Goal: Check status: Check status

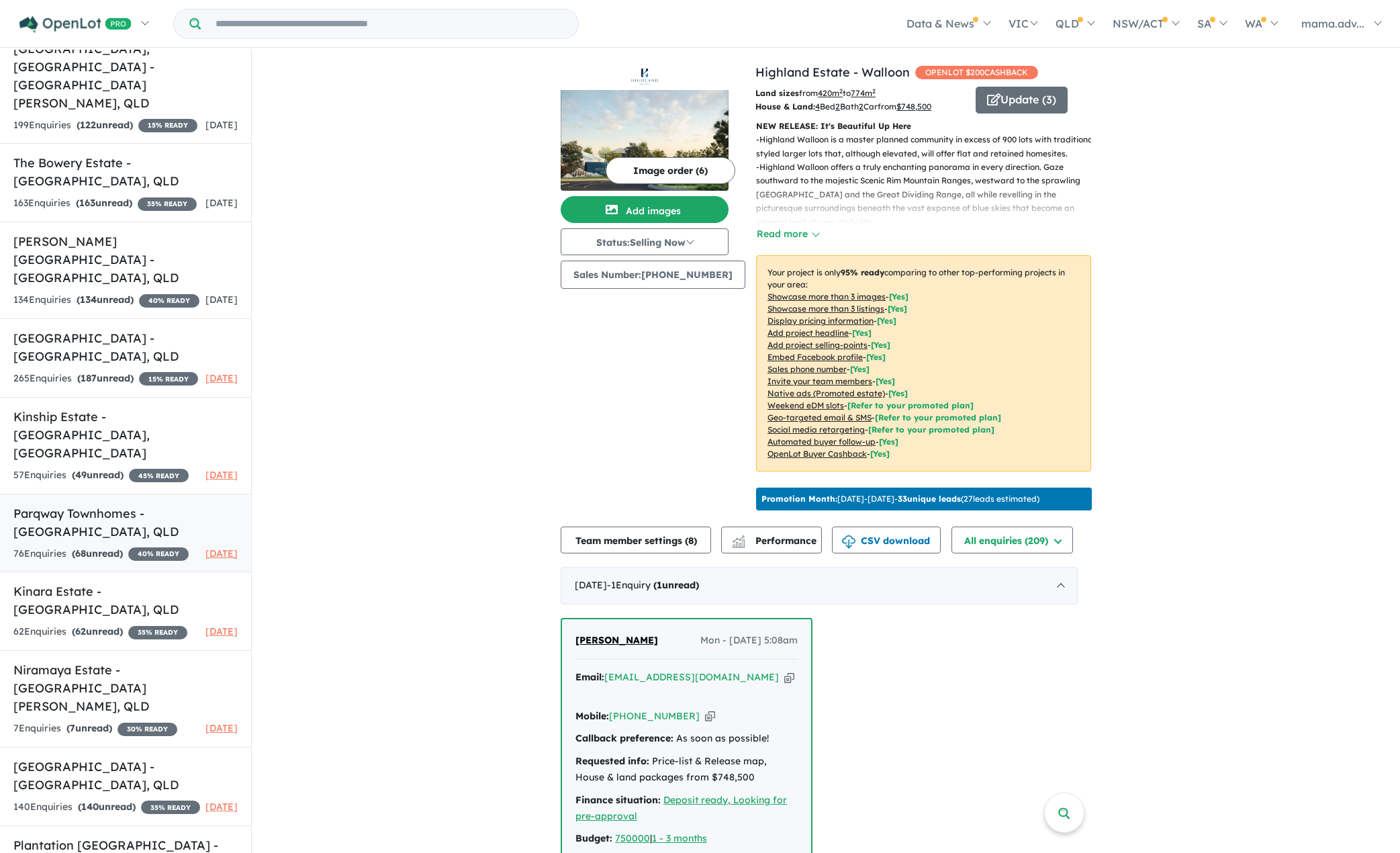
scroll to position [514, 0]
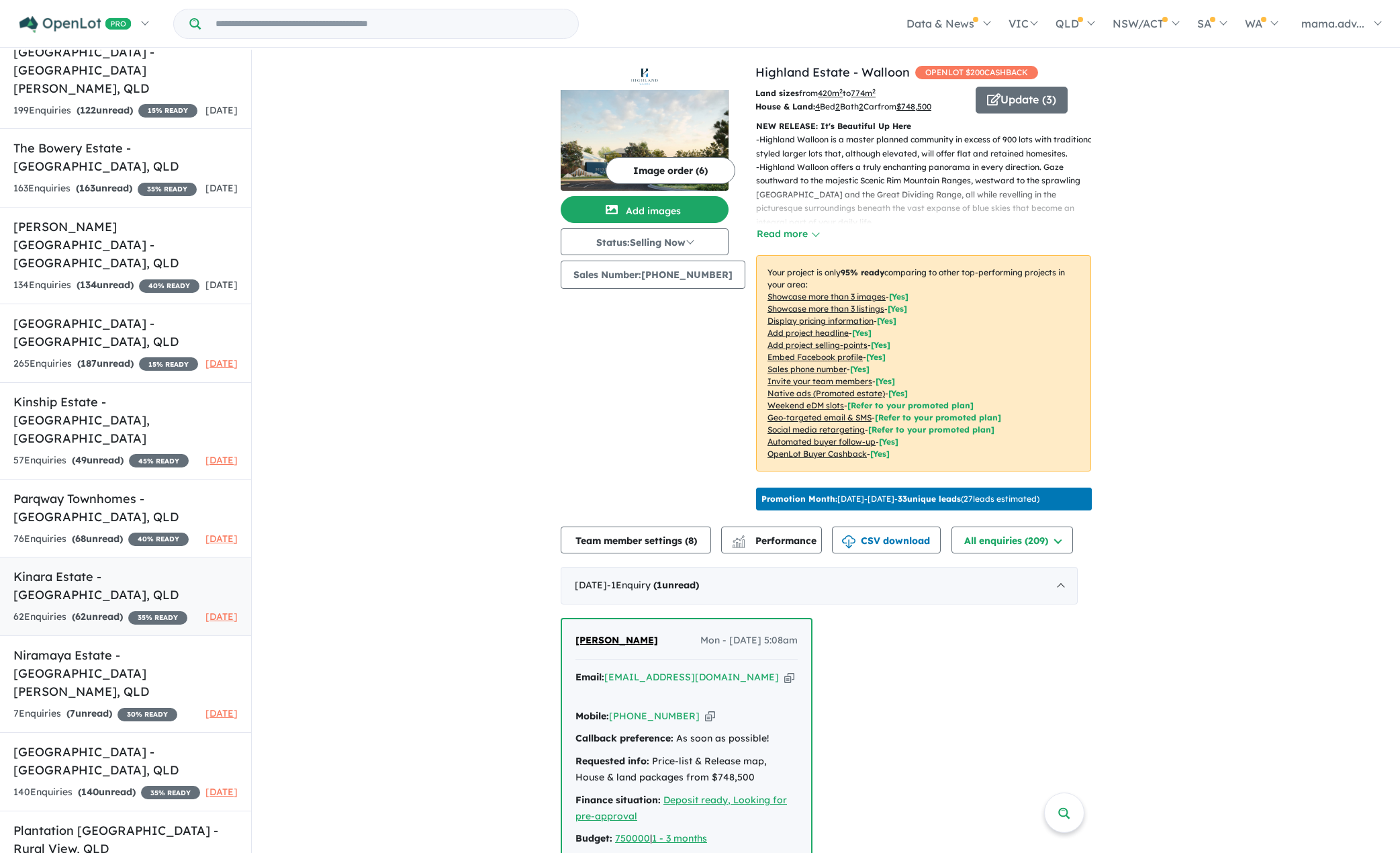
click at [123, 610] on strong "( 62 unread)" at bounding box center [97, 616] width 51 height 12
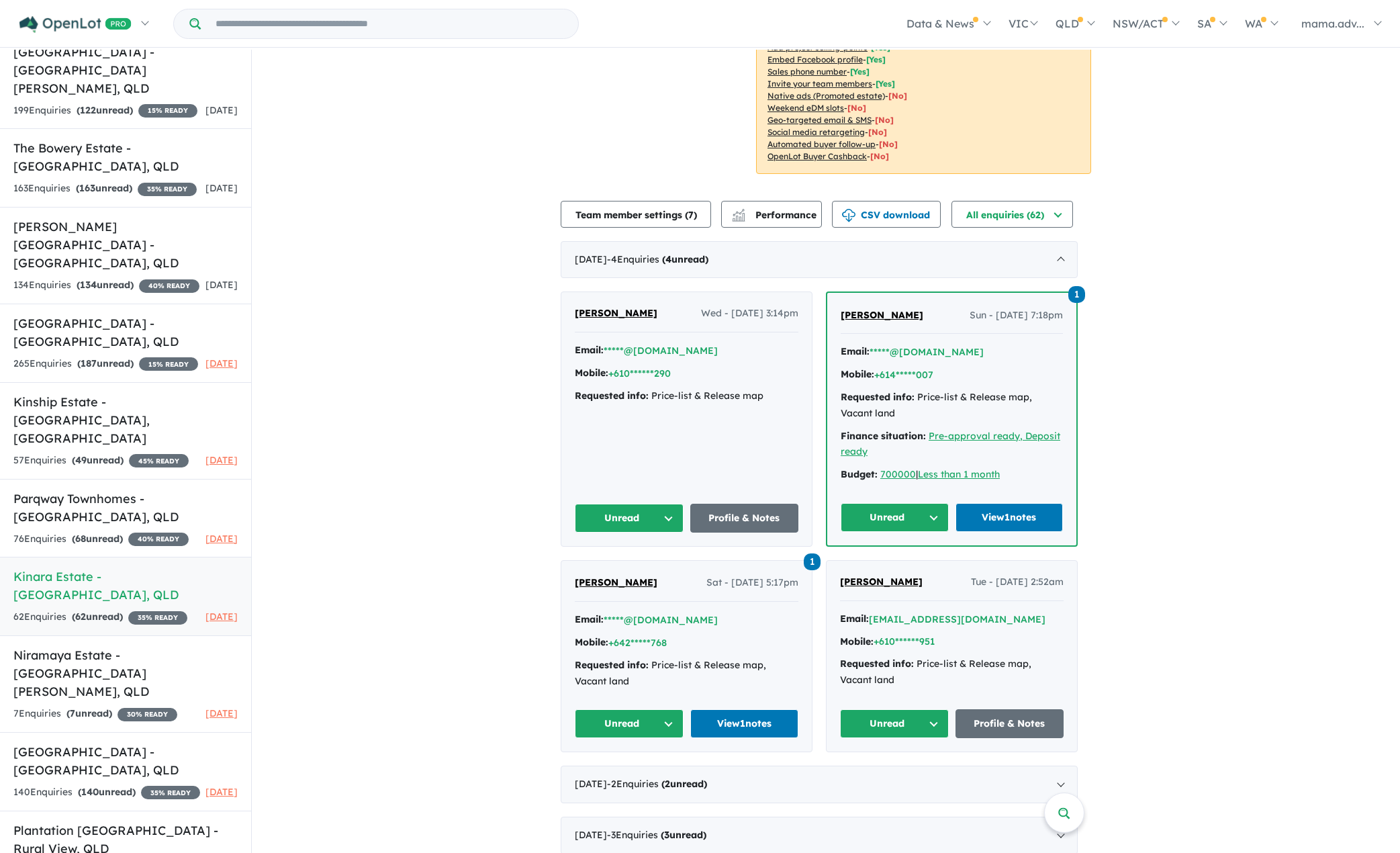
scroll to position [303, 0]
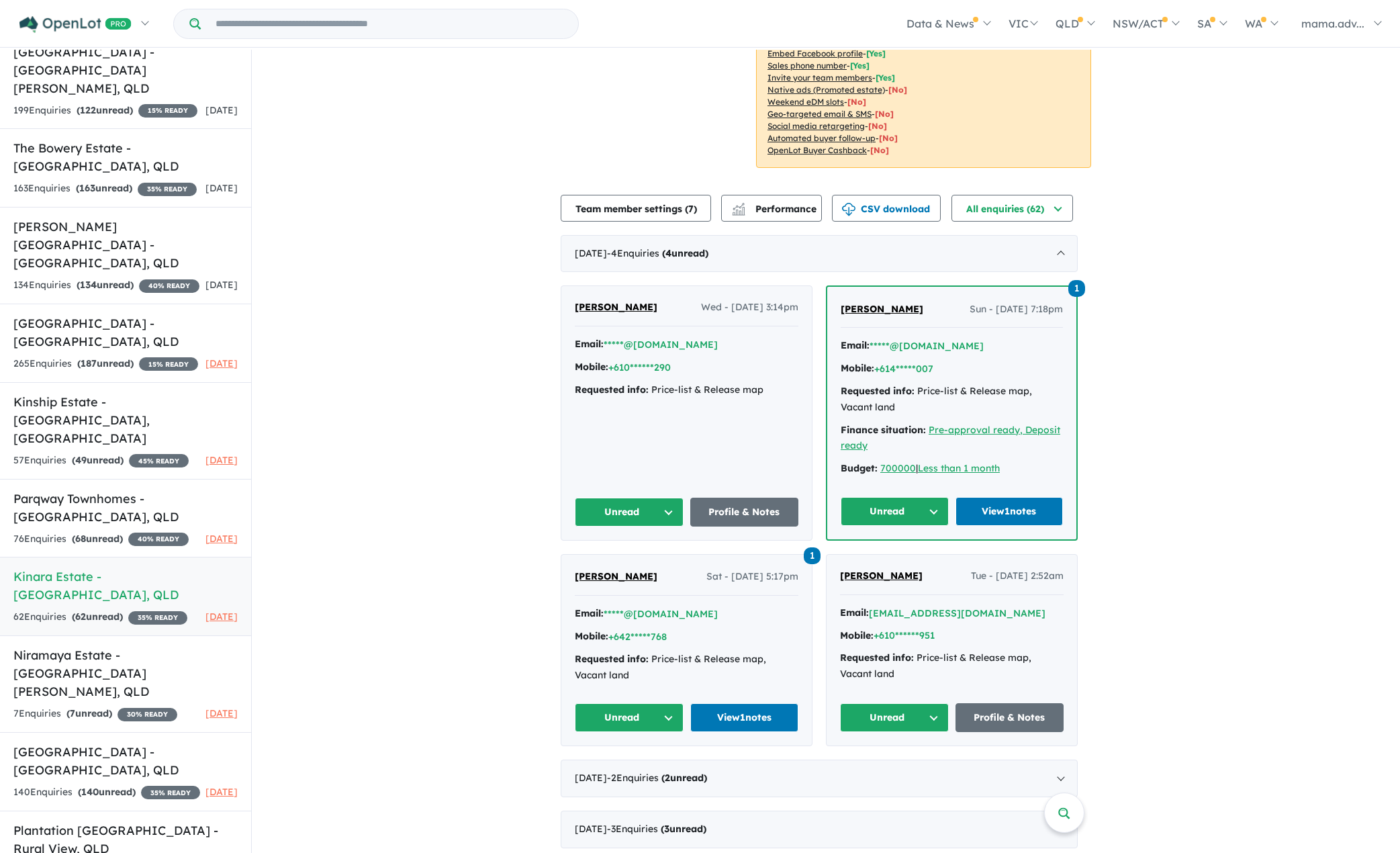
drag, startPoint x: 444, startPoint y: 107, endPoint x: 449, endPoint y: 26, distance: 81.2
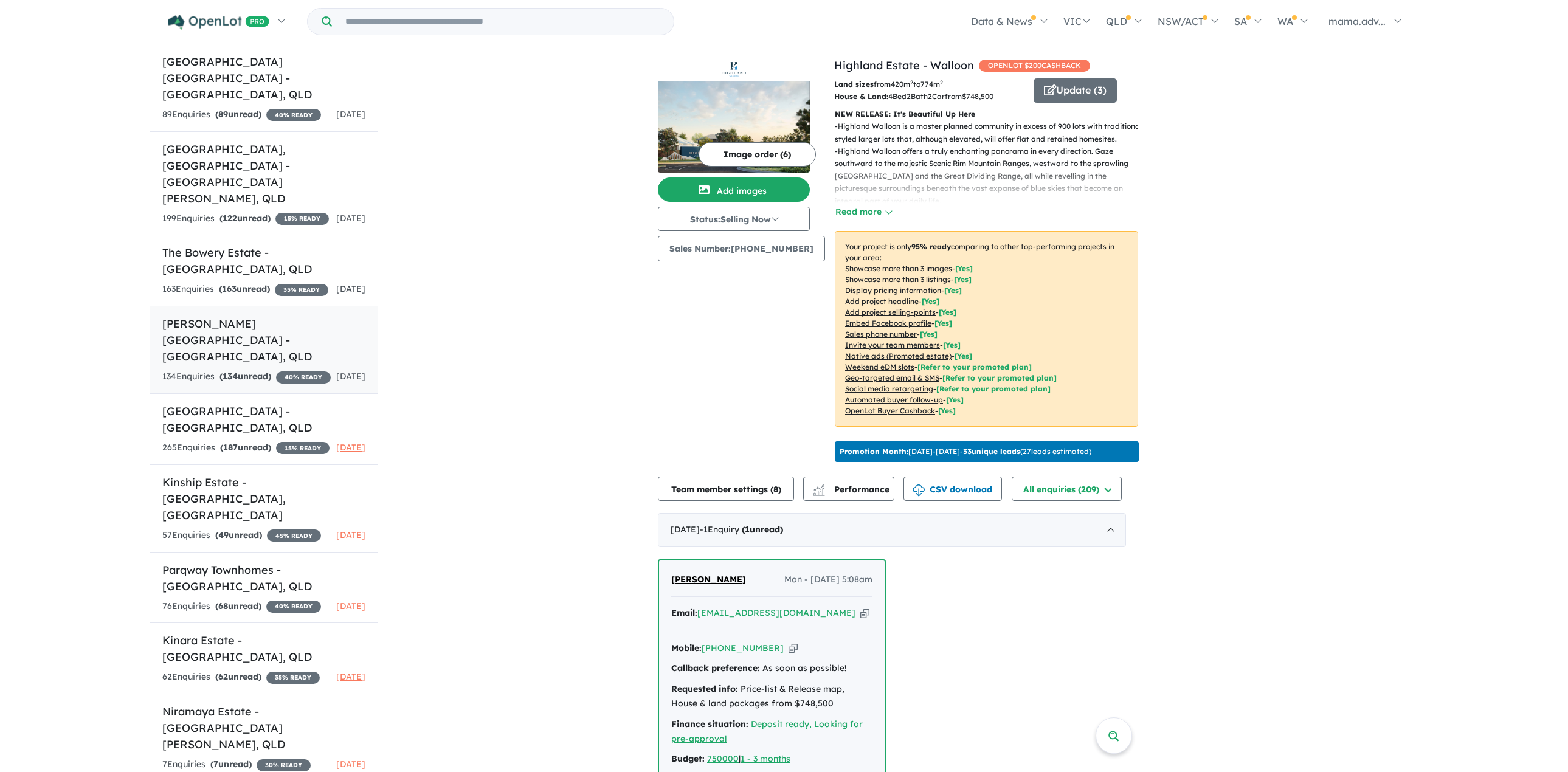
scroll to position [348, 0]
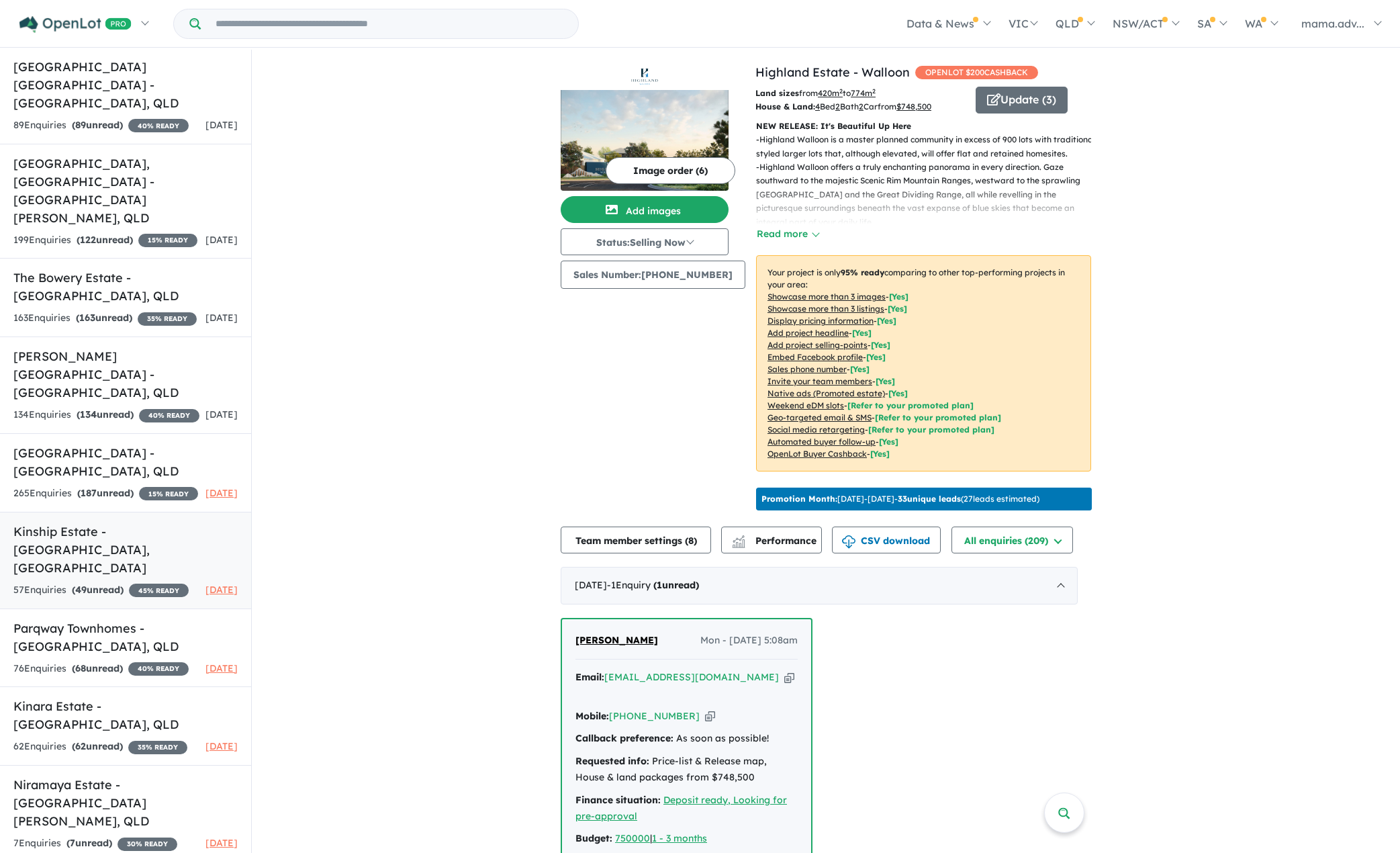
click at [105, 584] on strong "( 49 unread)" at bounding box center [98, 589] width 52 height 12
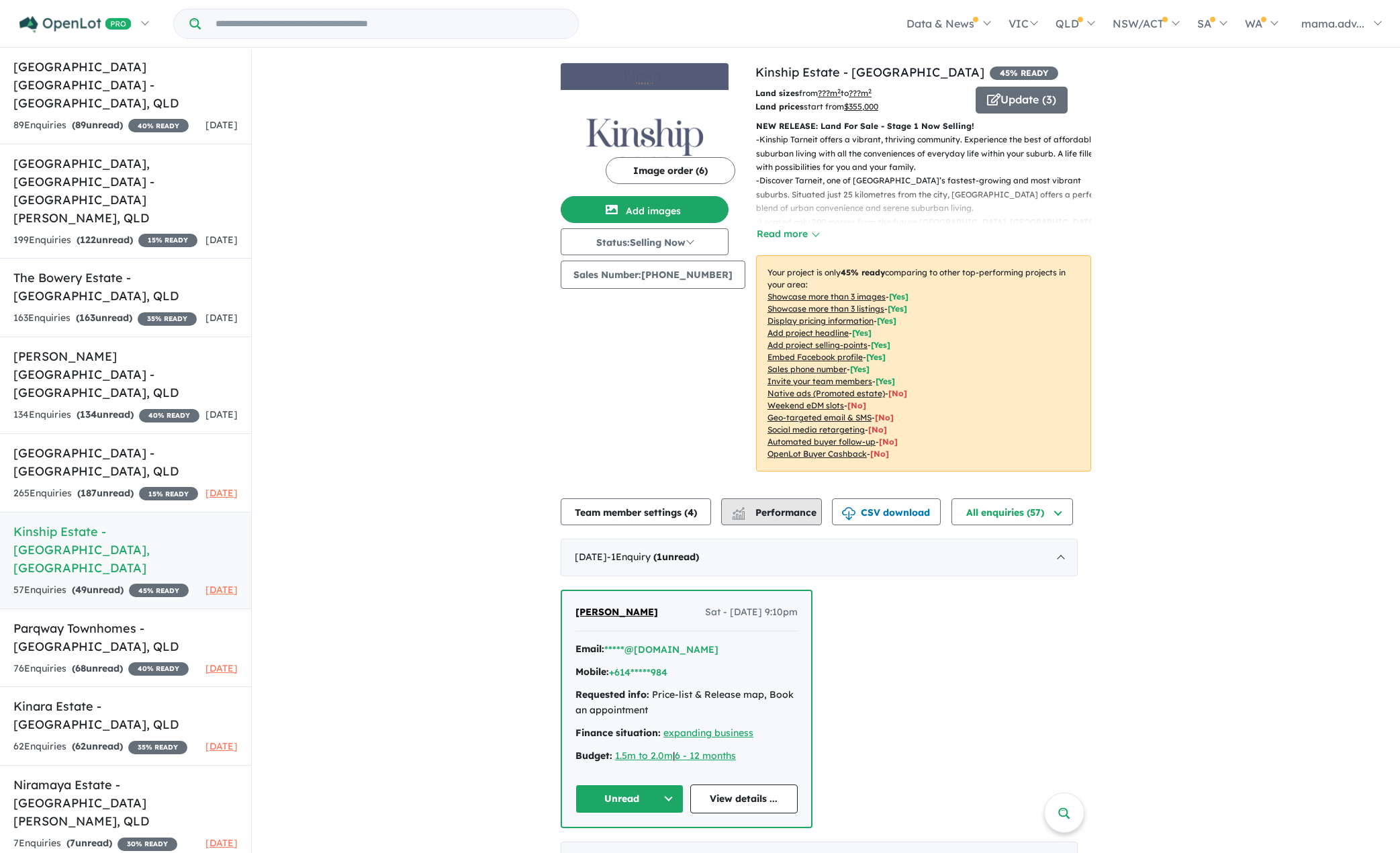
click at [724, 517] on button "Performance" at bounding box center [771, 511] width 100 height 27
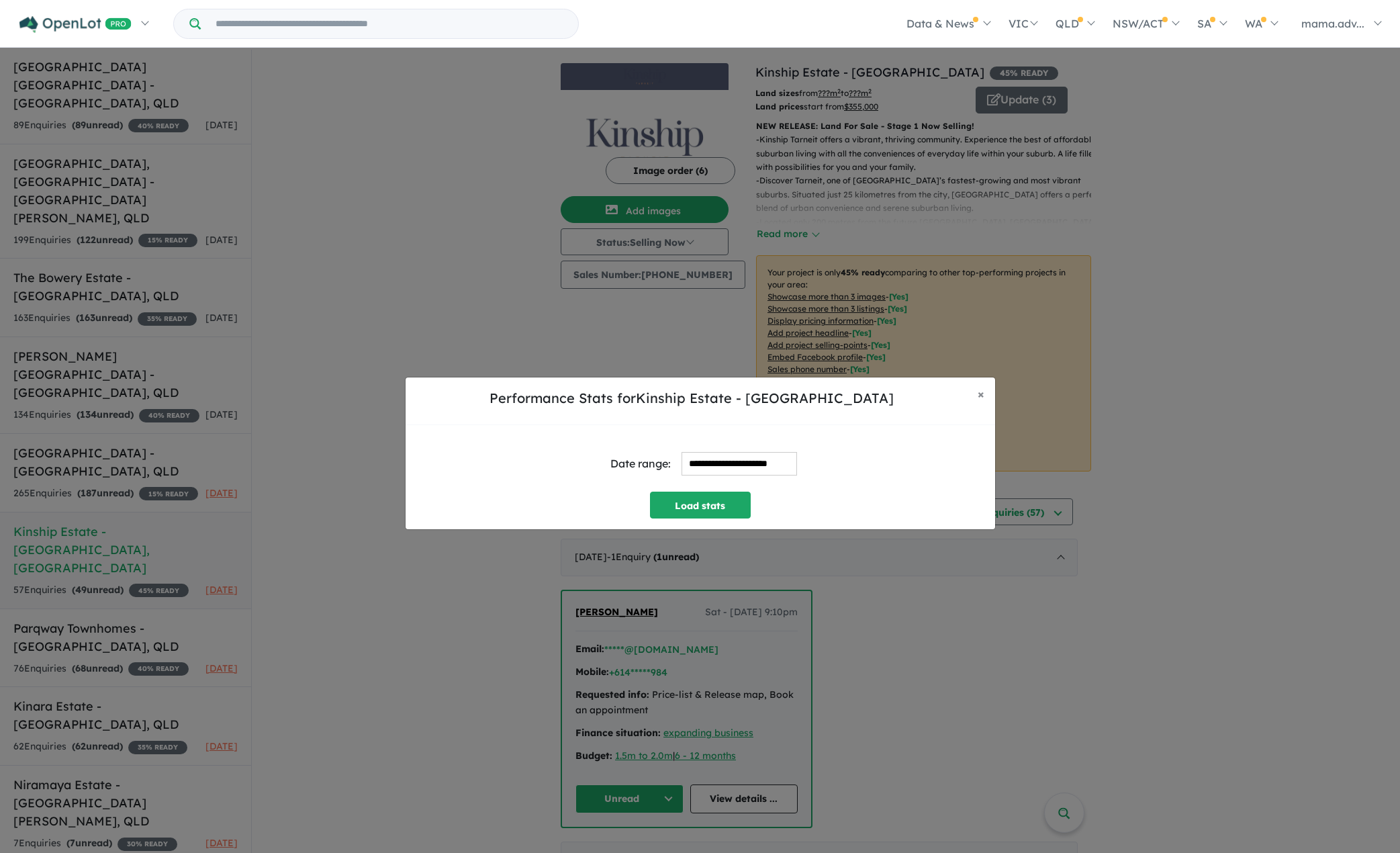
click at [733, 468] on input "**********" at bounding box center [739, 464] width 116 height 24
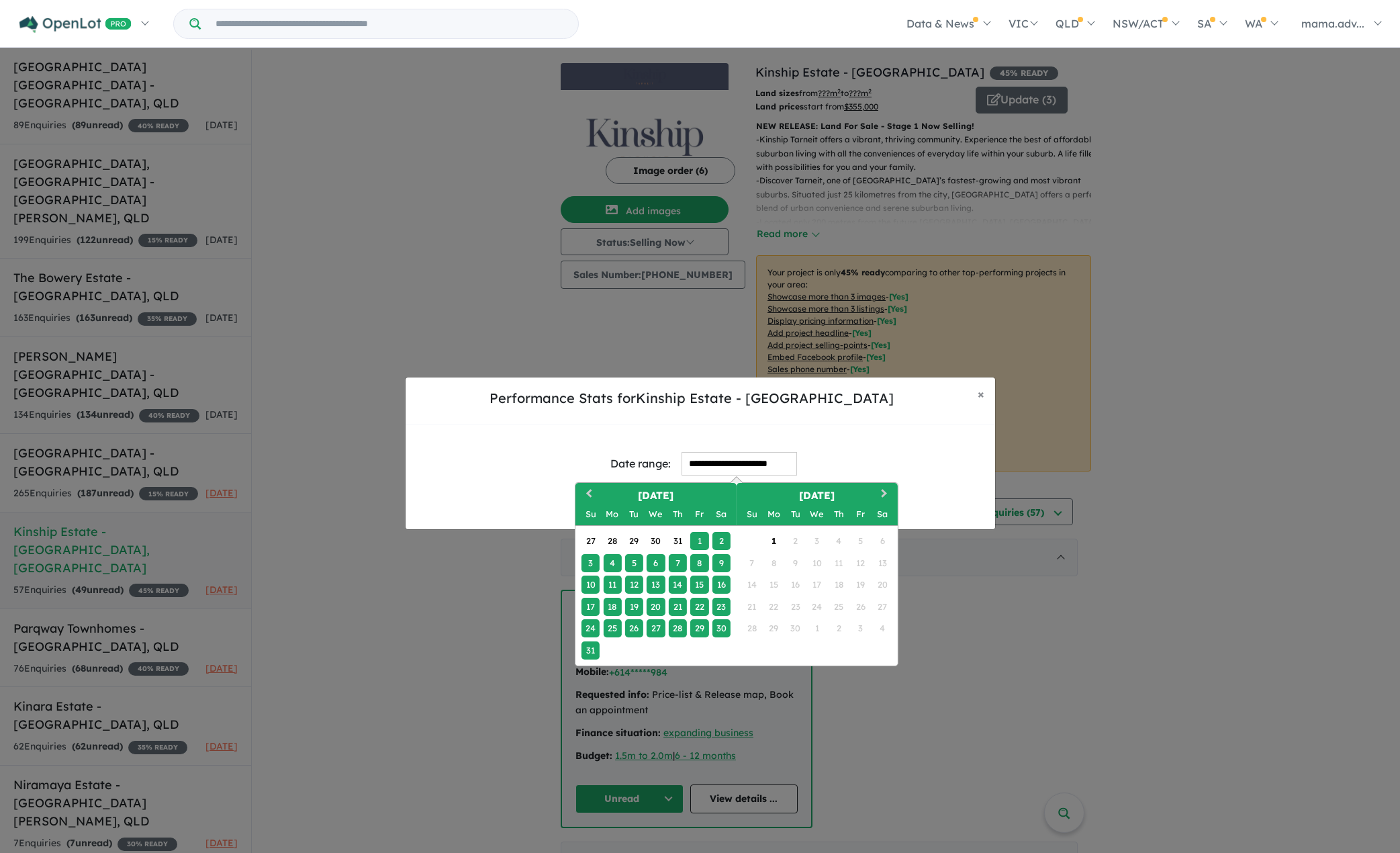
click at [693, 534] on div "1" at bounding box center [700, 541] width 18 height 18
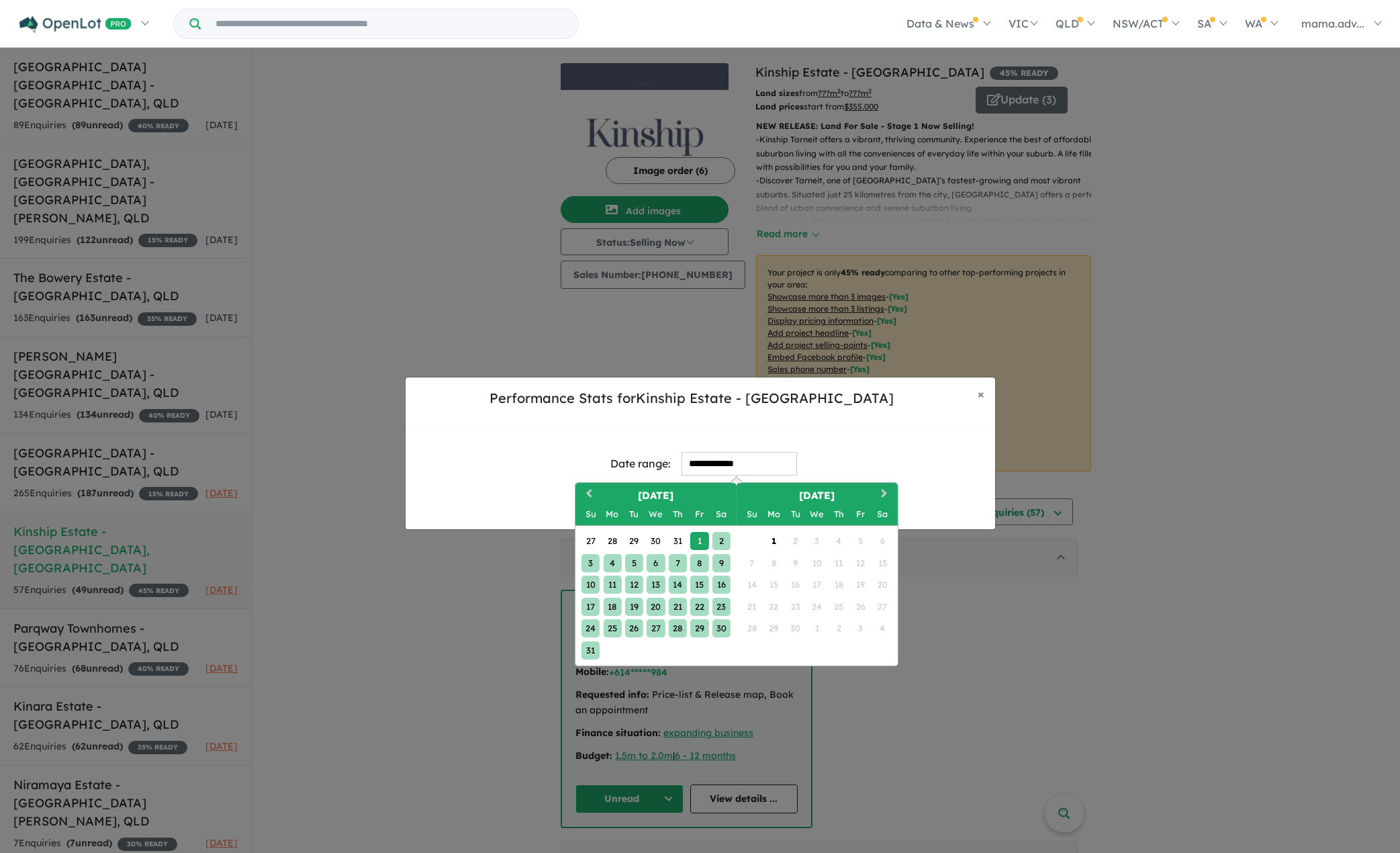
click at [589, 651] on div "31" at bounding box center [590, 650] width 18 height 18
type input "**********"
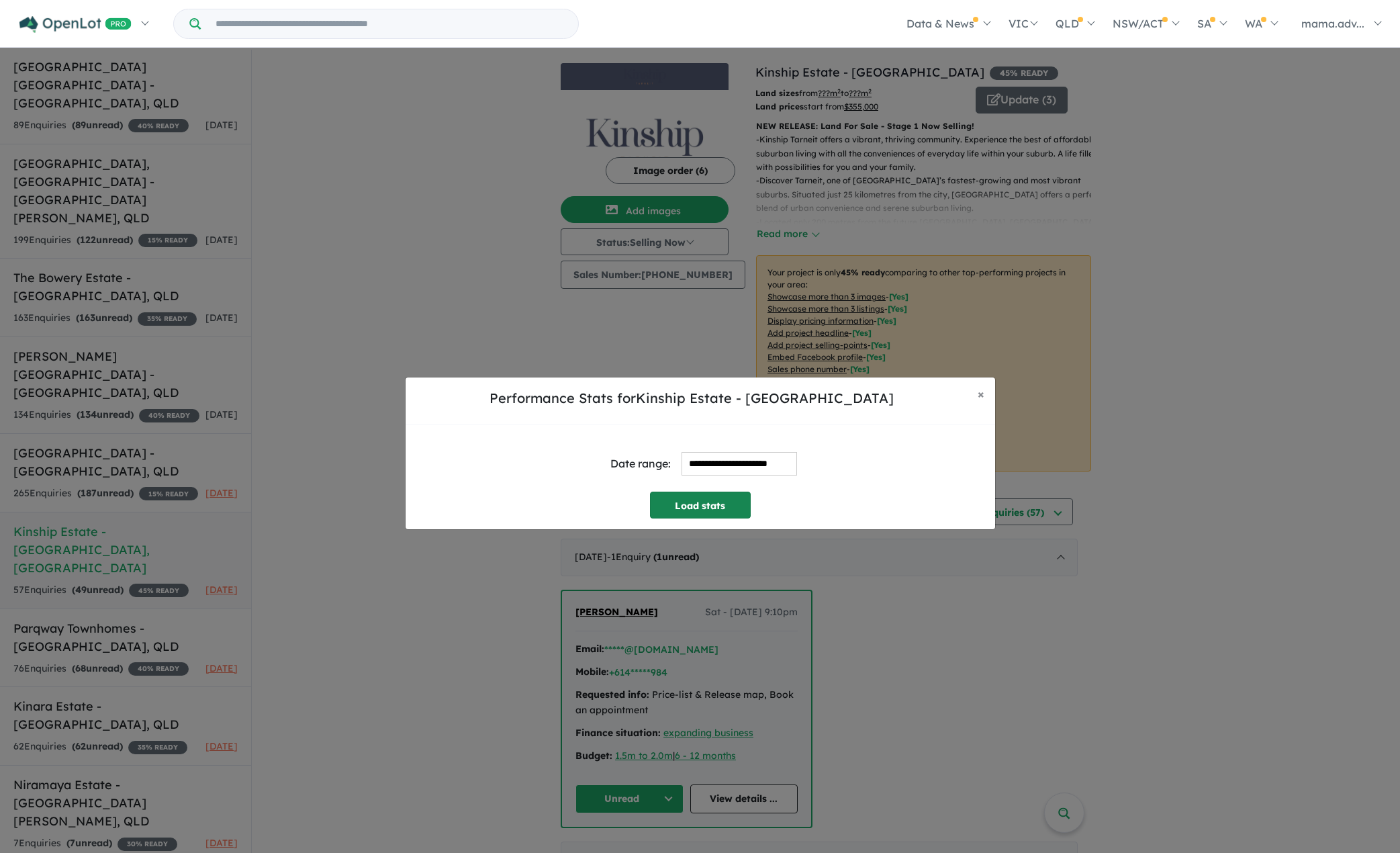
click at [732, 508] on button "Load stats" at bounding box center [700, 505] width 100 height 27
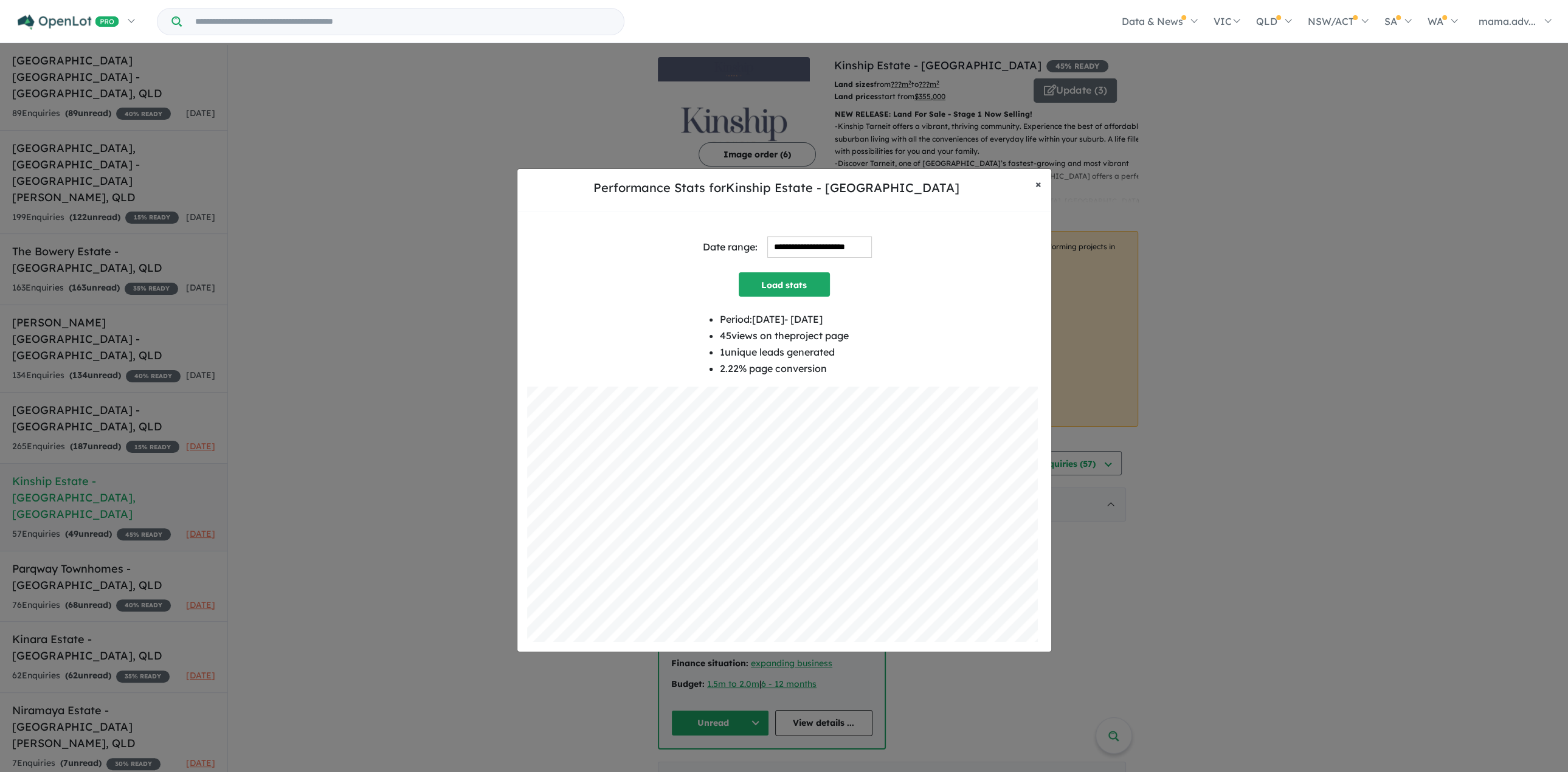
click at [1036, 186] on span "×" at bounding box center [1039, 184] width 6 height 14
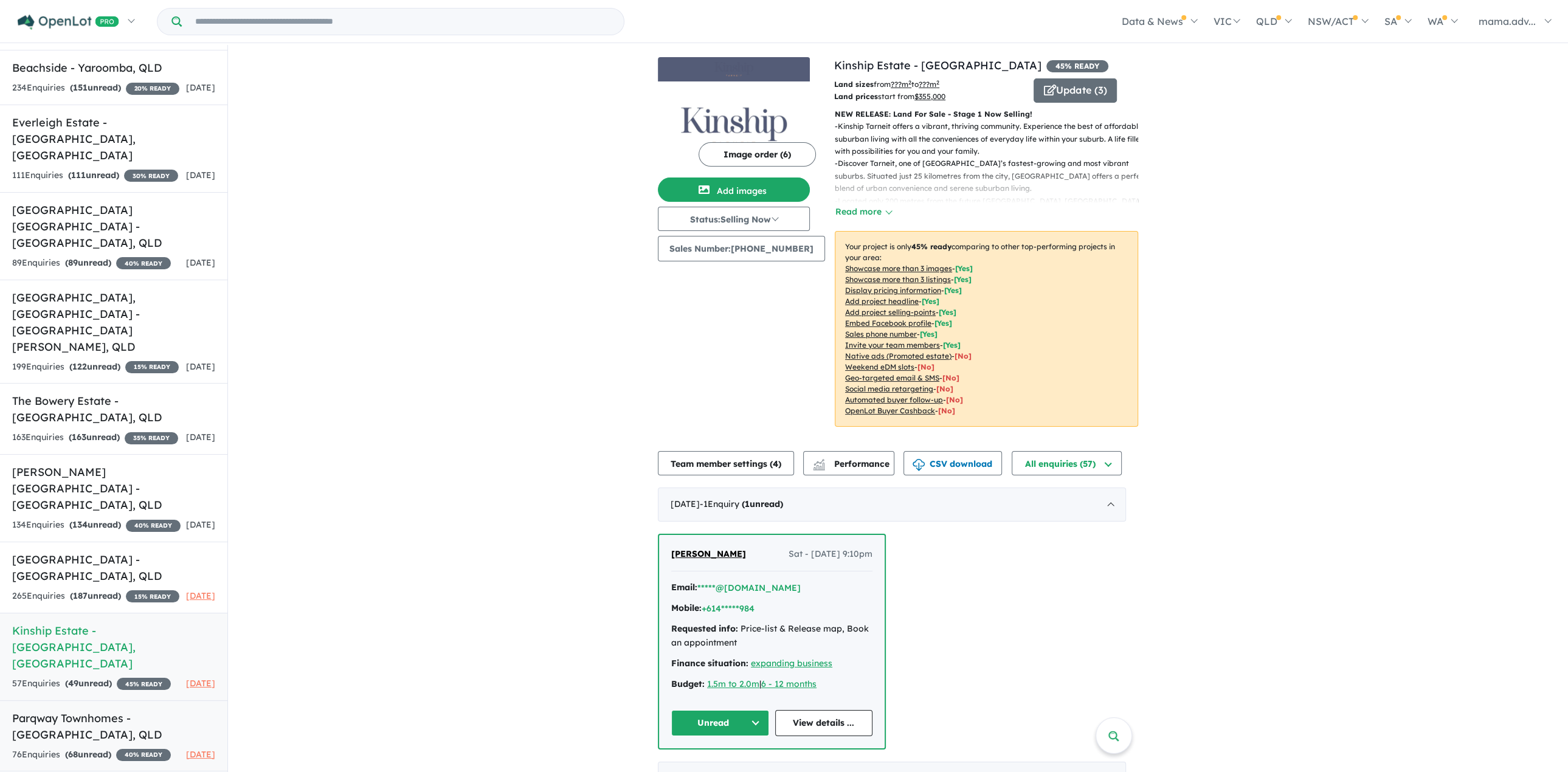
scroll to position [465, 0]
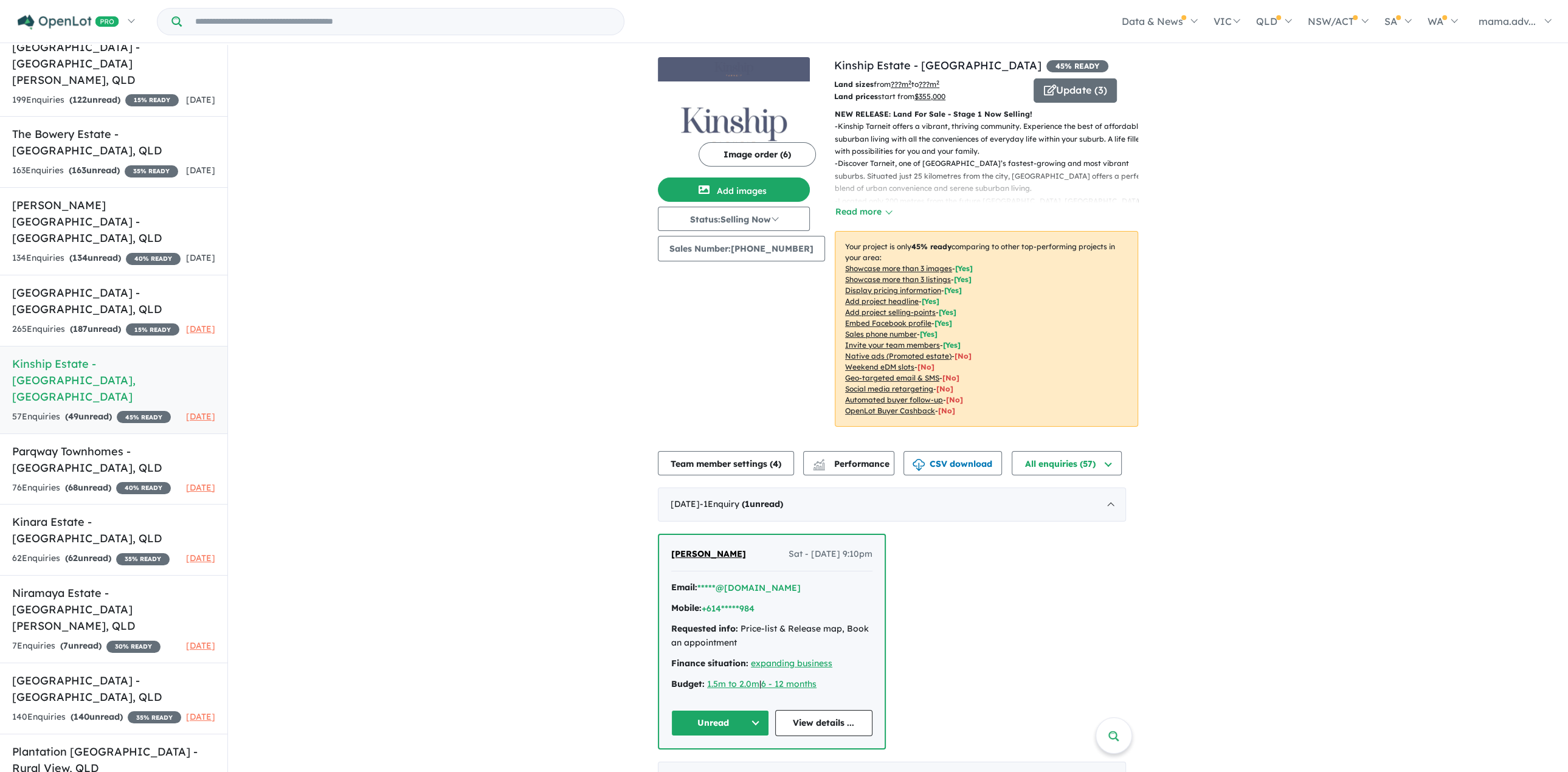
click at [137, 410] on div "57 Enquir ies ( 49 unread) 45 % READY" at bounding box center [91, 417] width 159 height 15
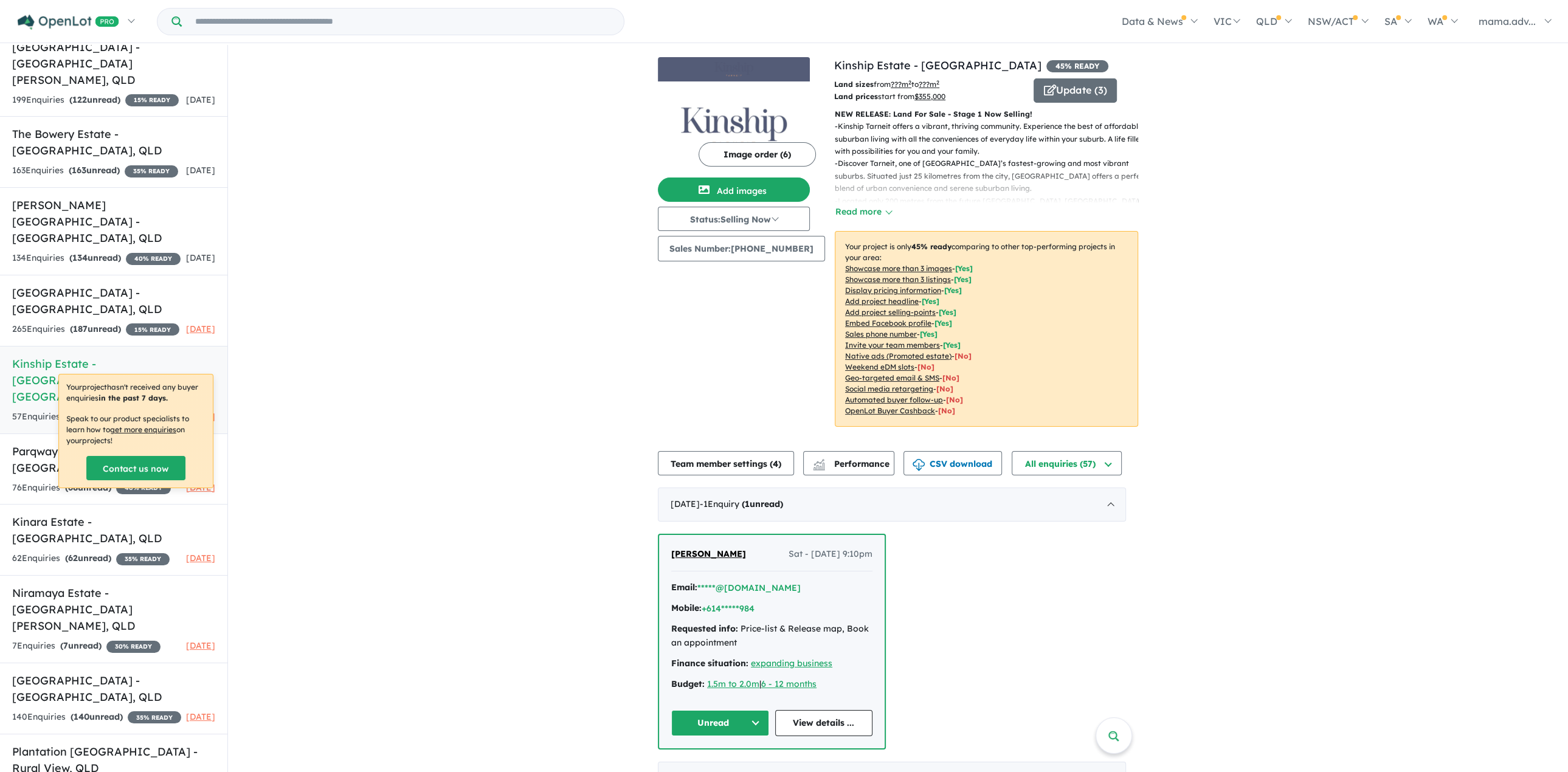
click at [1262, 466] on div "View 15 projects in your account Kinship Estate - Tarneit 45 % READY Land sizes…" at bounding box center [898, 633] width 1340 height 1177
